Goal: Task Accomplishment & Management: Manage account settings

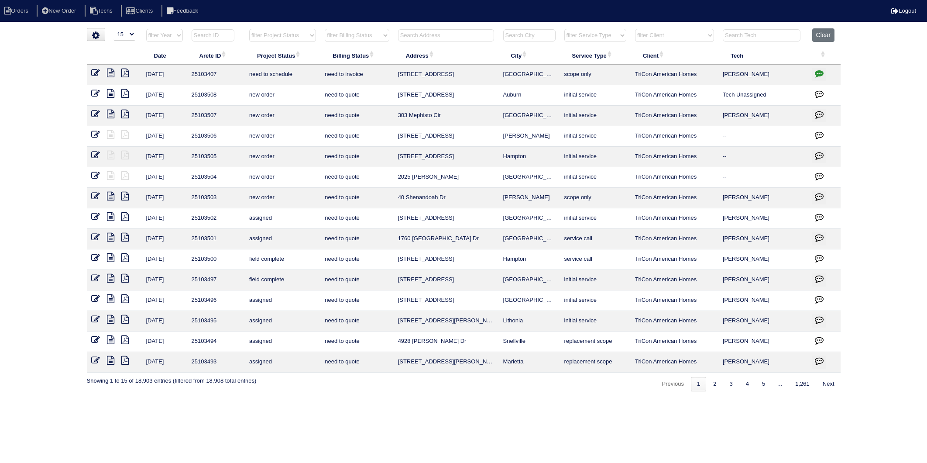
select select "15"
click at [415, 38] on input "text" at bounding box center [446, 35] width 96 height 12
type input "2622"
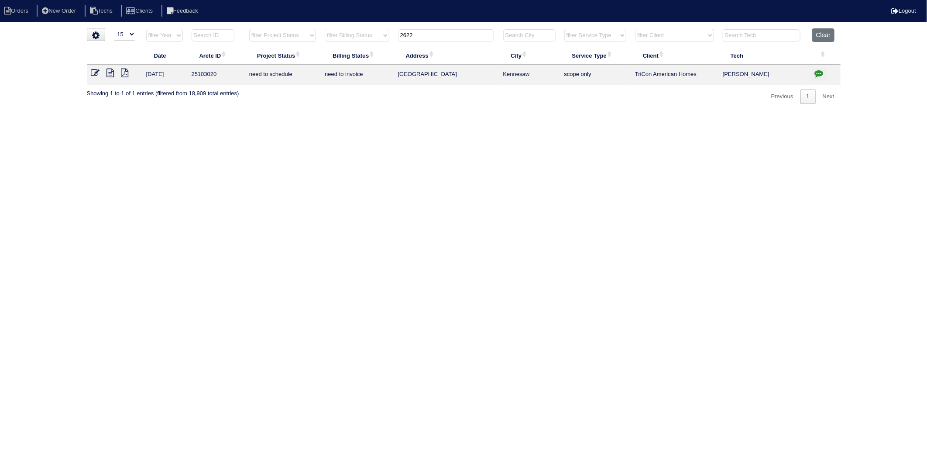
click at [93, 72] on icon at bounding box center [95, 73] width 9 height 9
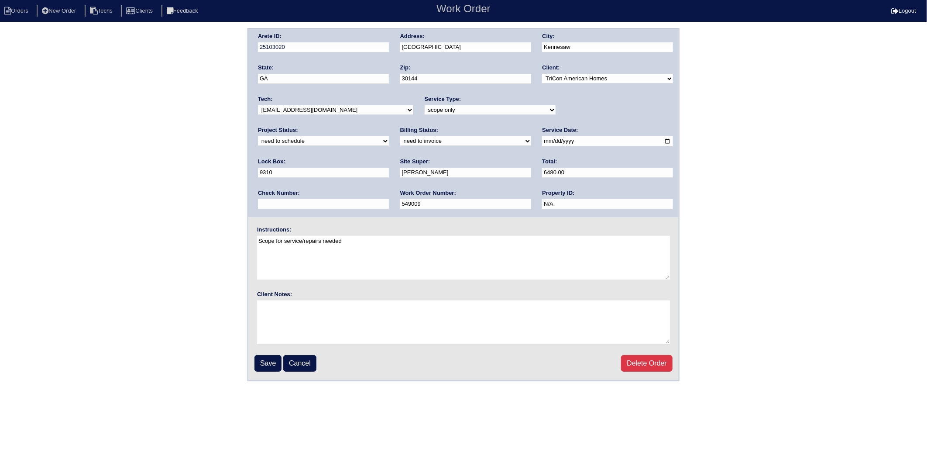
click at [389, 136] on select "new order assigned in progress field complete need to schedule admin review arc…" at bounding box center [323, 141] width 131 height 10
select select "completed"
click at [389, 136] on select "new order assigned in progress field complete need to schedule admin review arc…" at bounding box center [323, 141] width 131 height 10
click at [400, 141] on select "need to quote quoted need to invoice invoiced paid warranty purchase order need…" at bounding box center [465, 141] width 131 height 10
select select "invoiced"
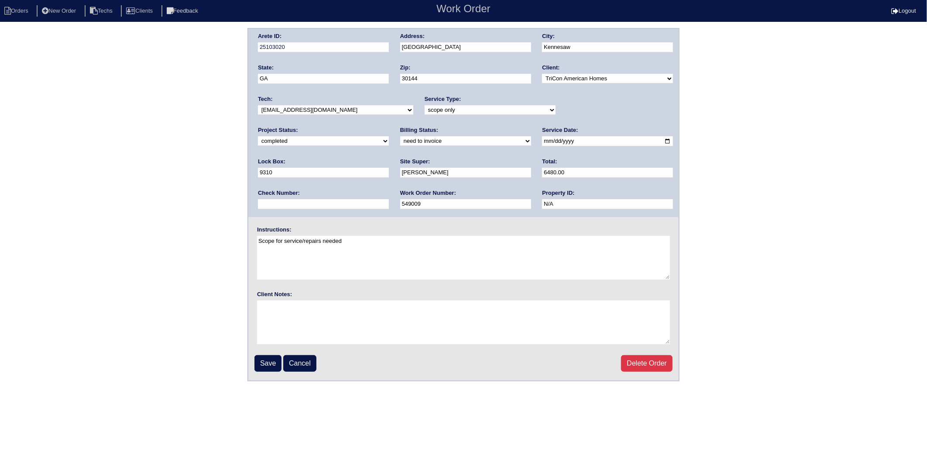
click at [400, 136] on select "need to quote quoted need to invoice invoiced paid warranty purchase order need…" at bounding box center [465, 141] width 131 height 10
drag, startPoint x: 263, startPoint y: 362, endPoint x: 152, endPoint y: 372, distance: 111.3
click at [262, 361] on input "Save" at bounding box center [267, 363] width 27 height 17
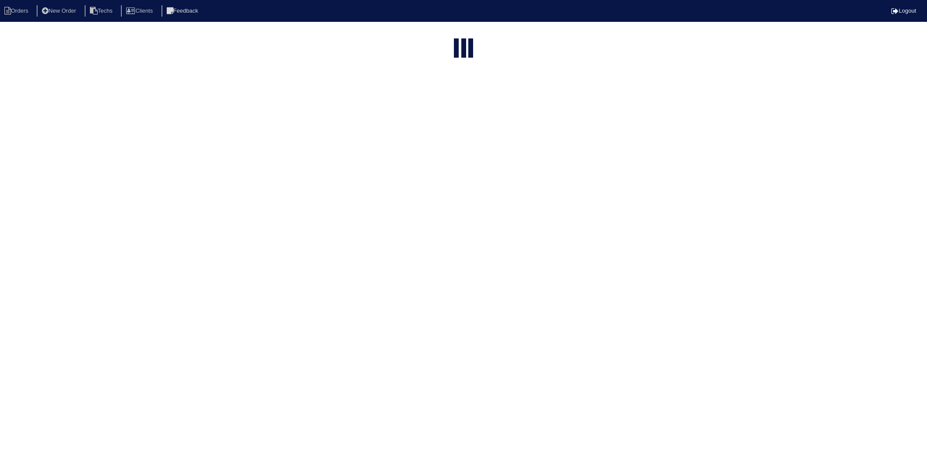
select select "15"
type input "2622"
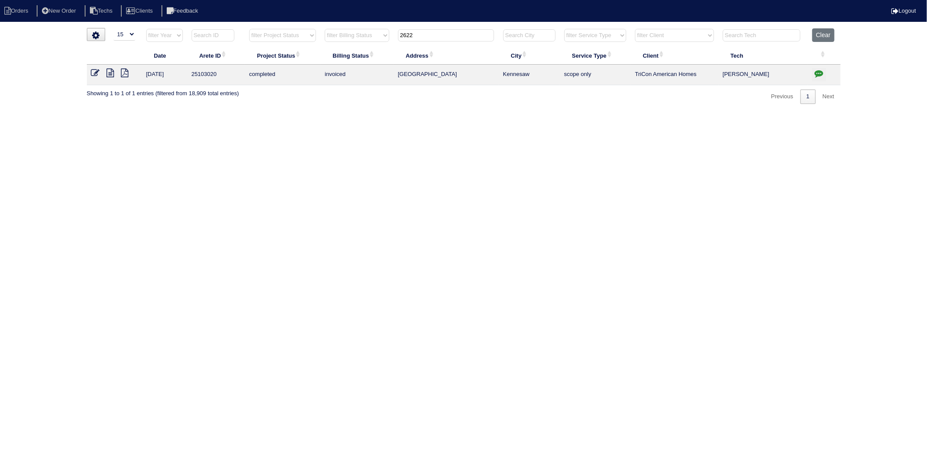
click at [821, 75] on icon "button" at bounding box center [819, 73] width 9 height 9
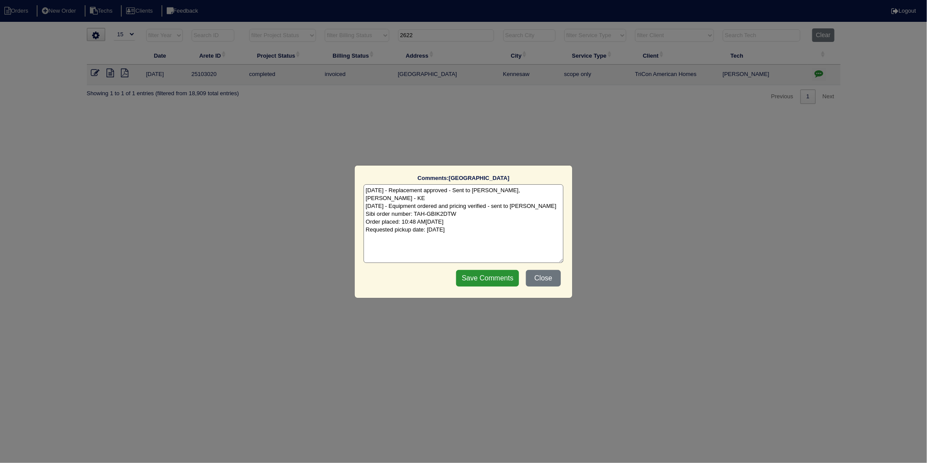
click at [541, 223] on textarea "9/22/25 - Replacement approved - Sent to Dan, Payton, Reeca - KE 9/22/25 - Equi…" at bounding box center [464, 223] width 200 height 79
type textarea "9/22/25 - Replacement approved - Sent to Dan, Payton, Reeca - KE 9/22/25 - Equi…"
click at [490, 276] on input "Save Comments" at bounding box center [487, 278] width 63 height 17
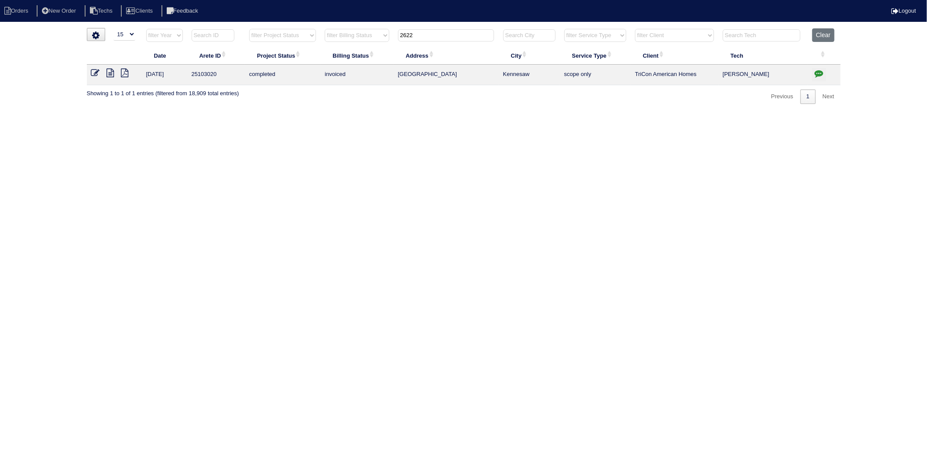
drag, startPoint x: 834, startPoint y: 35, endPoint x: 617, endPoint y: 24, distance: 217.7
click at [831, 34] on button "Clear" at bounding box center [823, 35] width 22 height 14
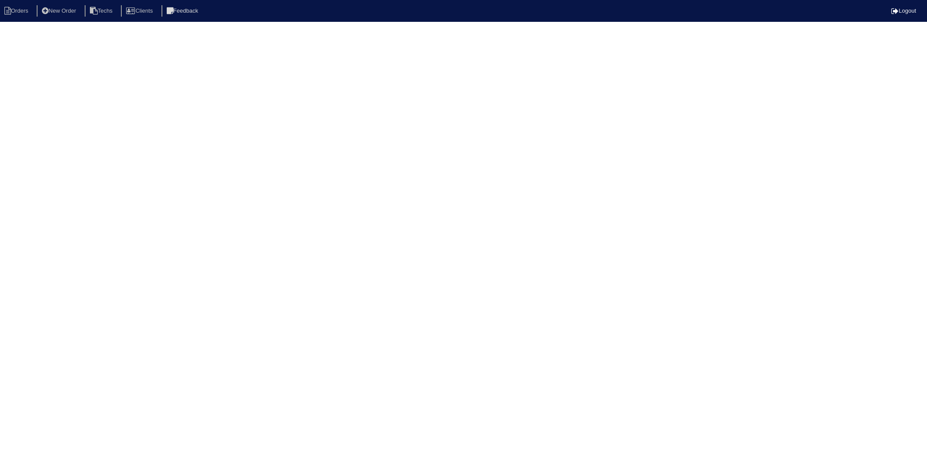
select select "15"
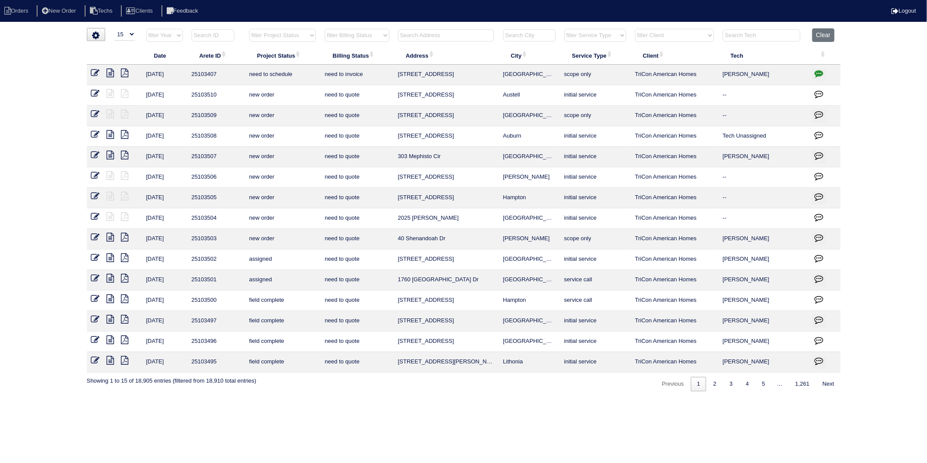
click at [435, 34] on input "text" at bounding box center [446, 35] width 96 height 12
type input "4887"
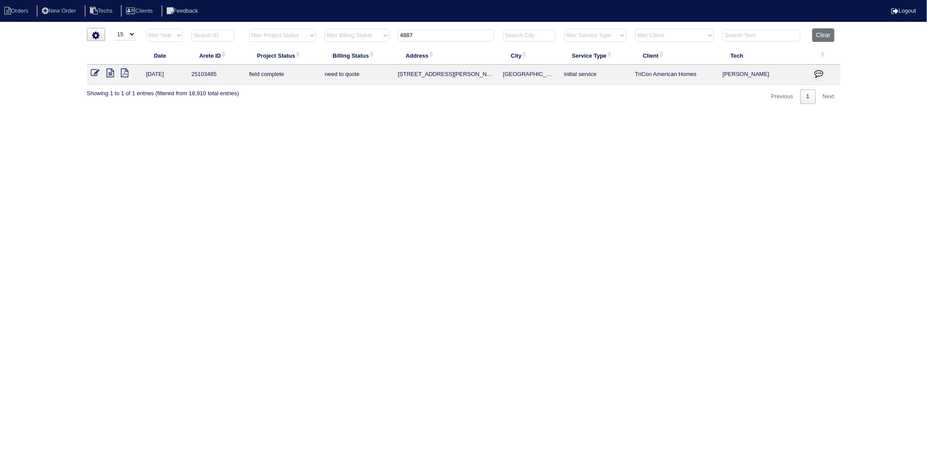
click at [711, 99] on div "▼ 10 15 25 50 200 500 Search: Date Arete ID Project Status Billing Status Addre…" at bounding box center [464, 66] width 754 height 76
click at [822, 35] on button "Clear" at bounding box center [823, 35] width 22 height 14
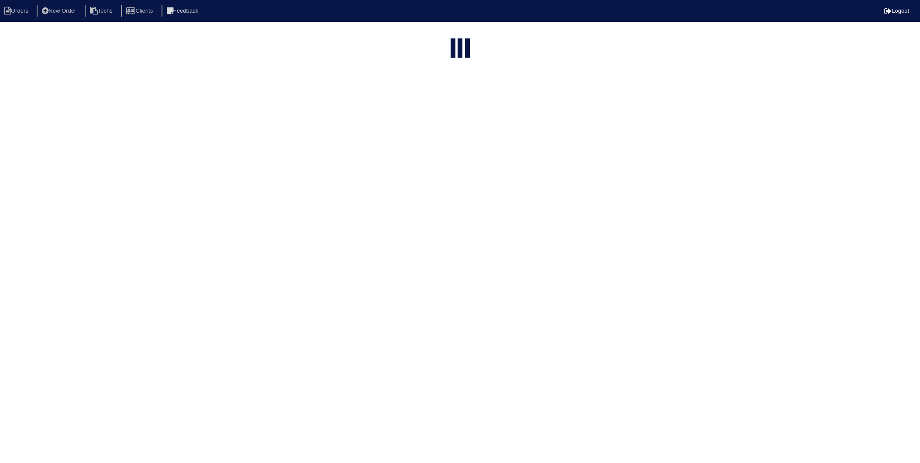
select select "15"
